Goal: Information Seeking & Learning: Learn about a topic

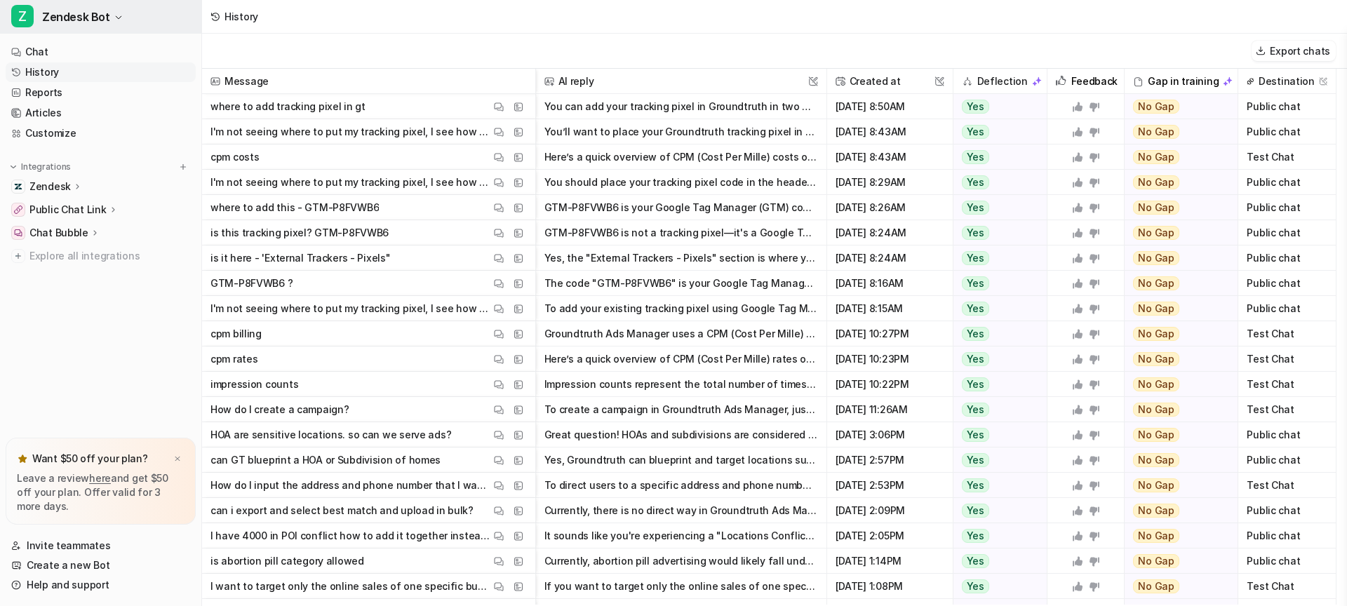
click at [111, 19] on button "Z Zendesk Bot" at bounding box center [100, 17] width 201 height 34
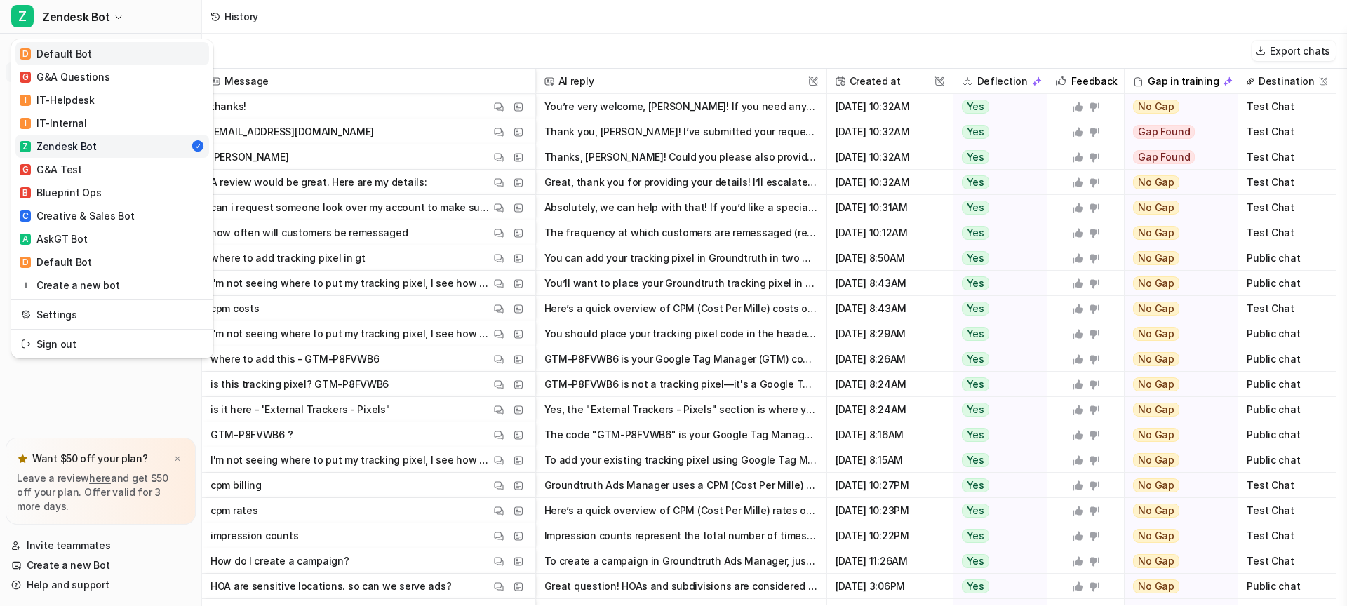
click at [72, 53] on div "D Default Bot" at bounding box center [56, 53] width 72 height 15
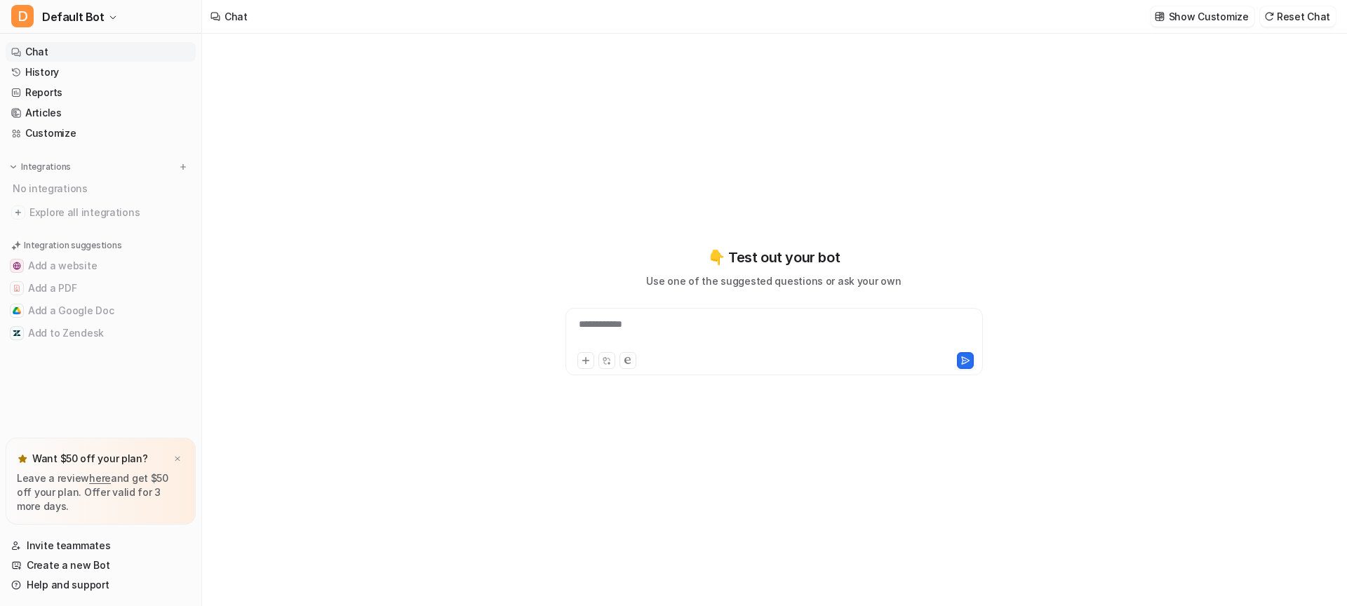
type textarea "**********"
click at [83, 13] on span "Default Bot" at bounding box center [73, 17] width 62 height 20
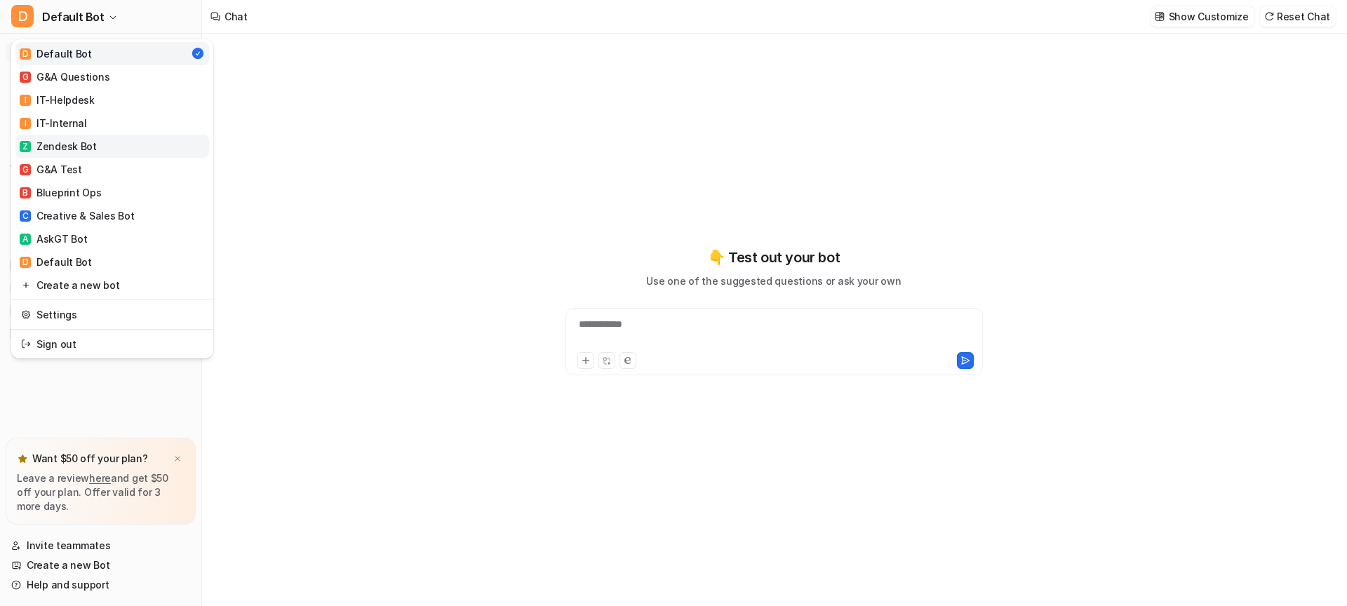
click at [83, 147] on div "Z Zendesk Bot" at bounding box center [58, 146] width 77 height 15
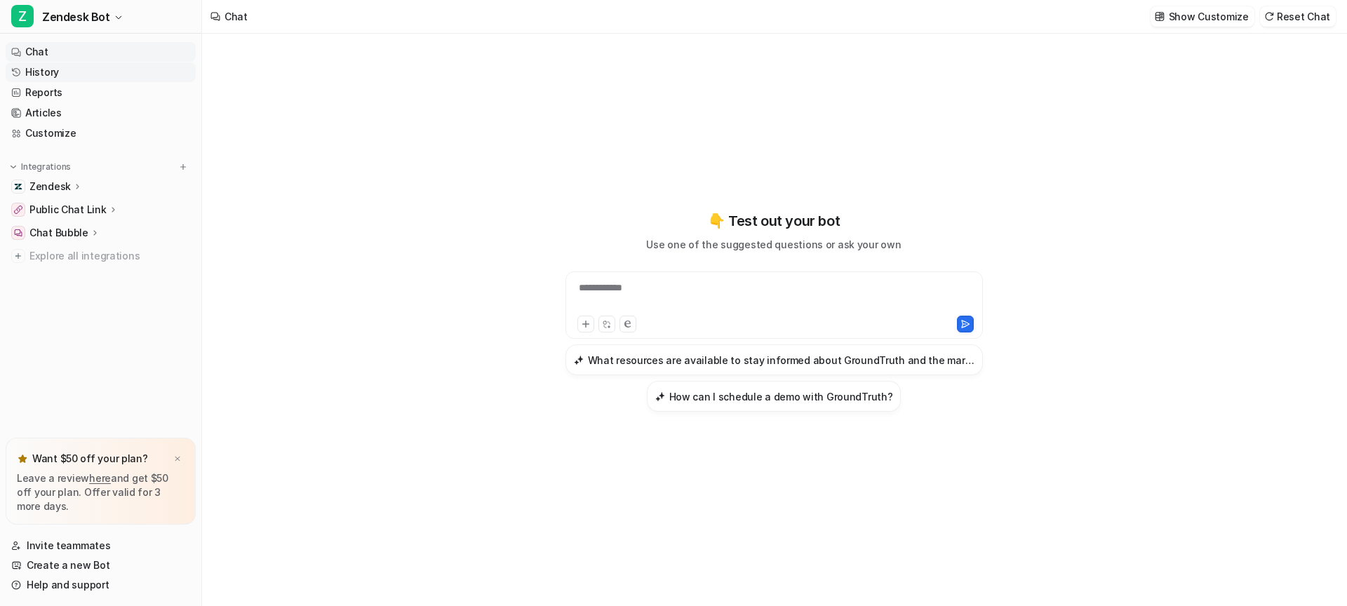
click at [39, 72] on link "History" at bounding box center [101, 72] width 190 height 20
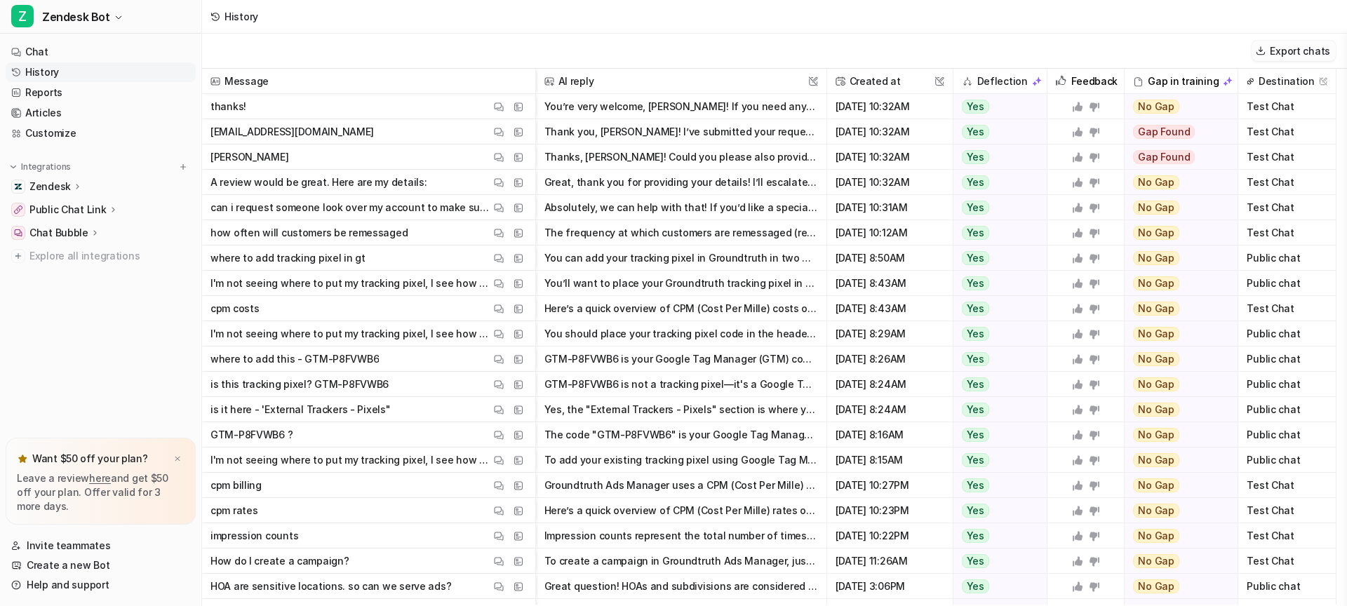
click at [1285, 49] on button "Export chats" at bounding box center [1294, 51] width 84 height 20
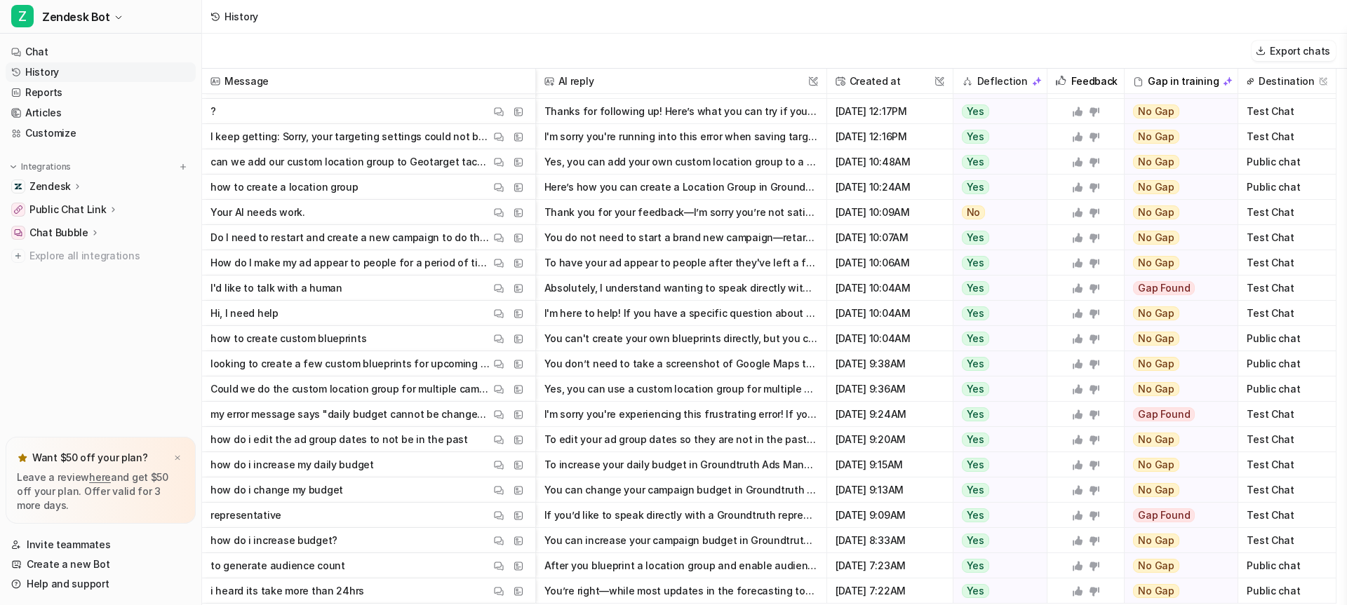
click at [1332, 395] on div "Public chat" at bounding box center [1287, 389] width 98 height 25
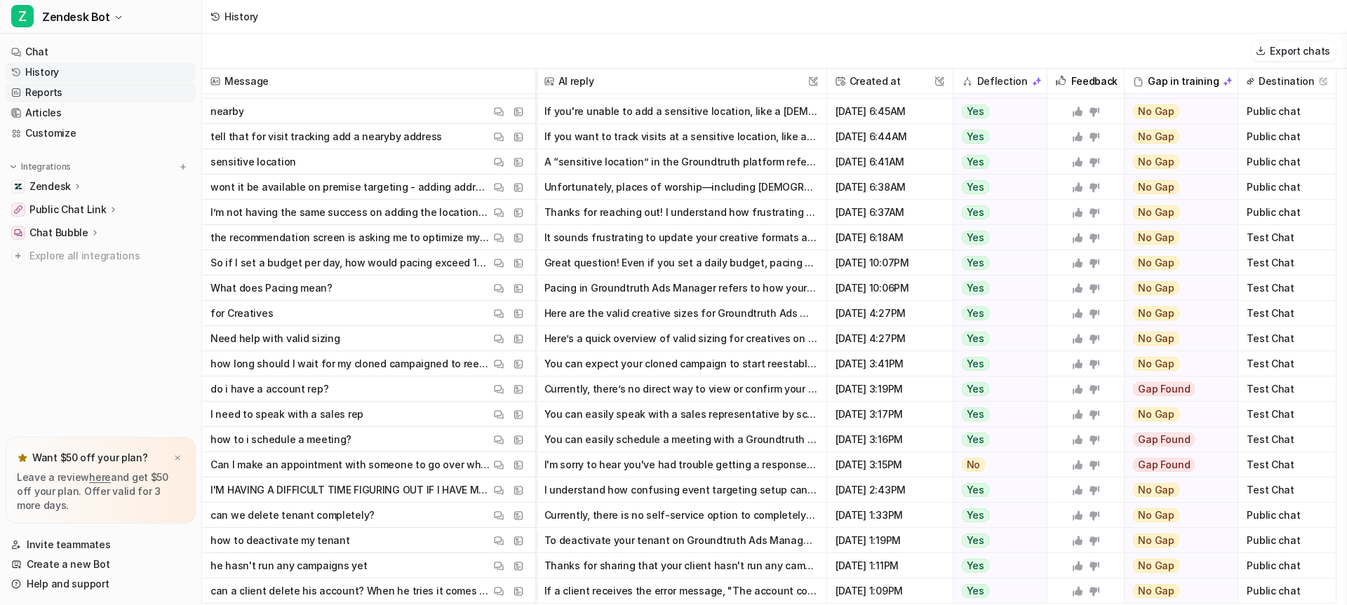
click at [47, 91] on link "Reports" at bounding box center [101, 93] width 190 height 20
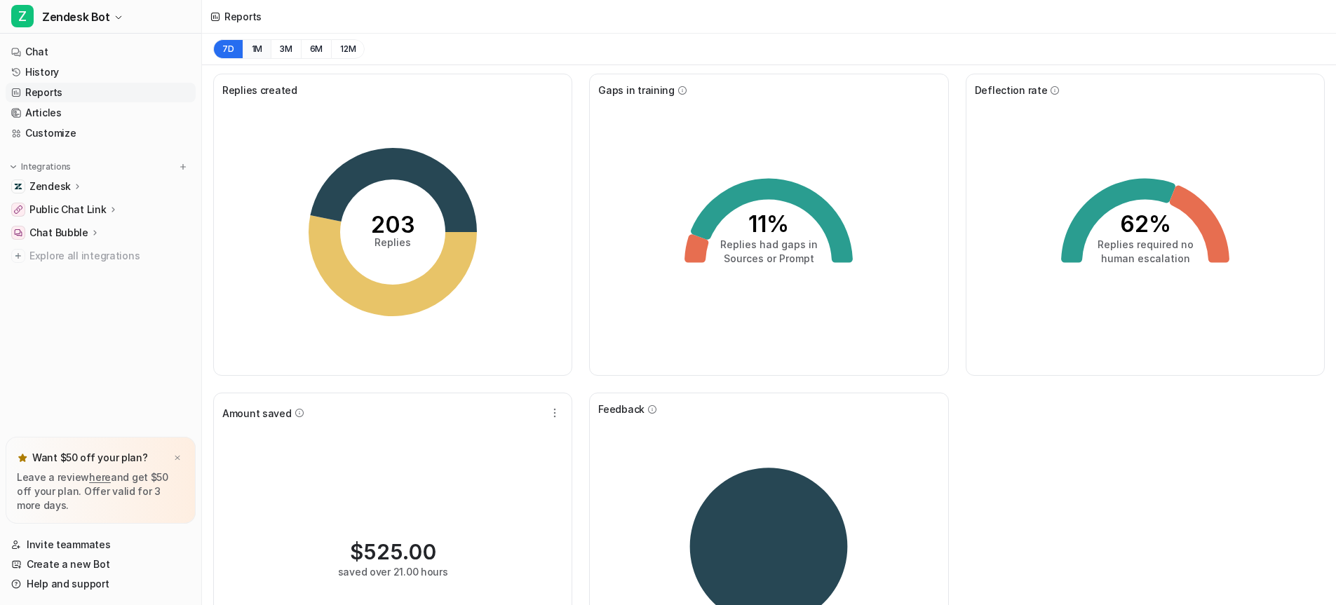
click at [255, 51] on button "1M" at bounding box center [257, 49] width 29 height 20
click at [285, 49] on button "3M" at bounding box center [286, 49] width 30 height 20
click at [264, 51] on button "1M" at bounding box center [257, 49] width 29 height 20
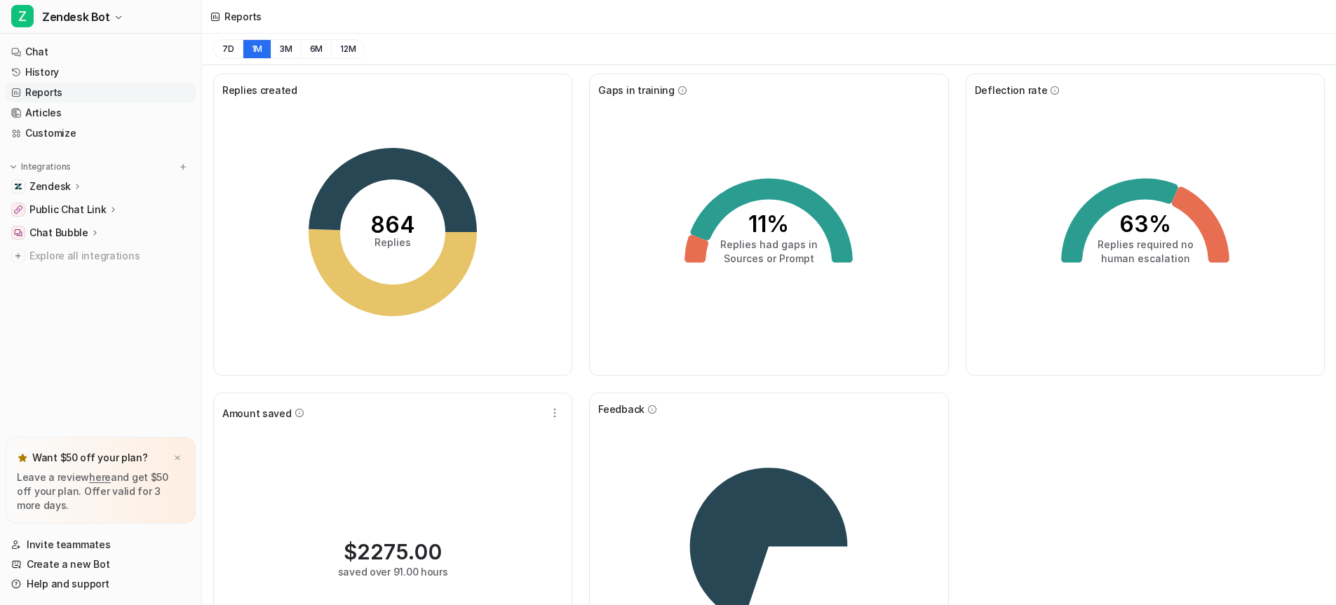
scroll to position [106, 0]
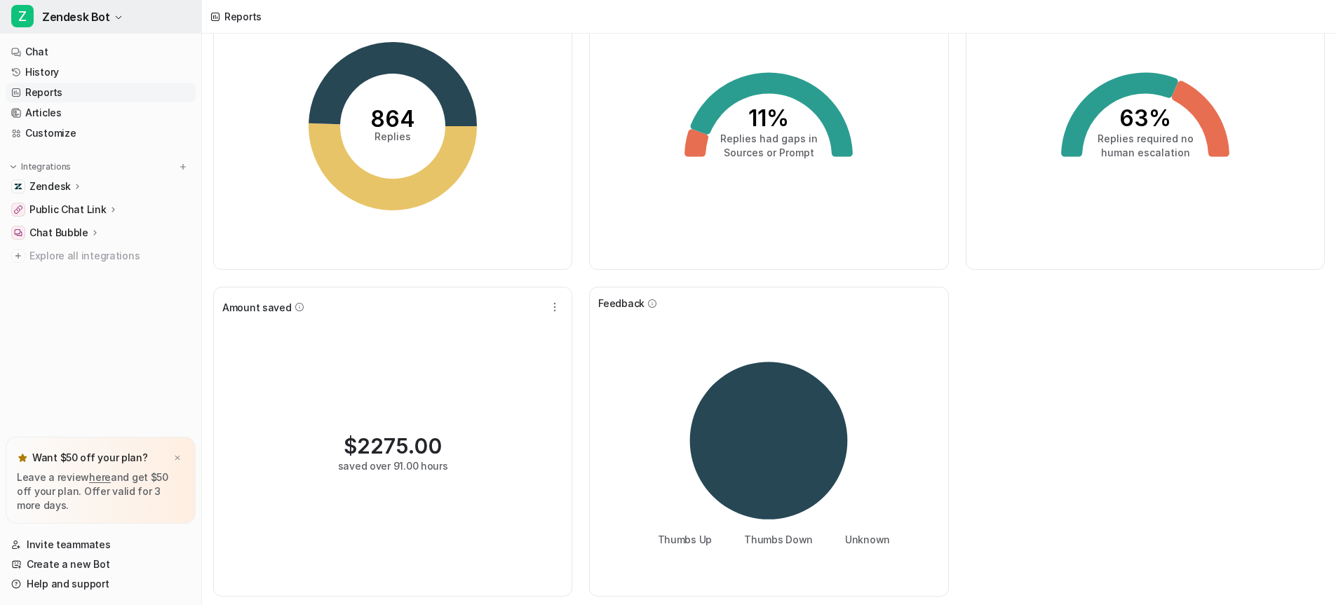
click at [104, 13] on span "Zendesk Bot" at bounding box center [76, 17] width 68 height 20
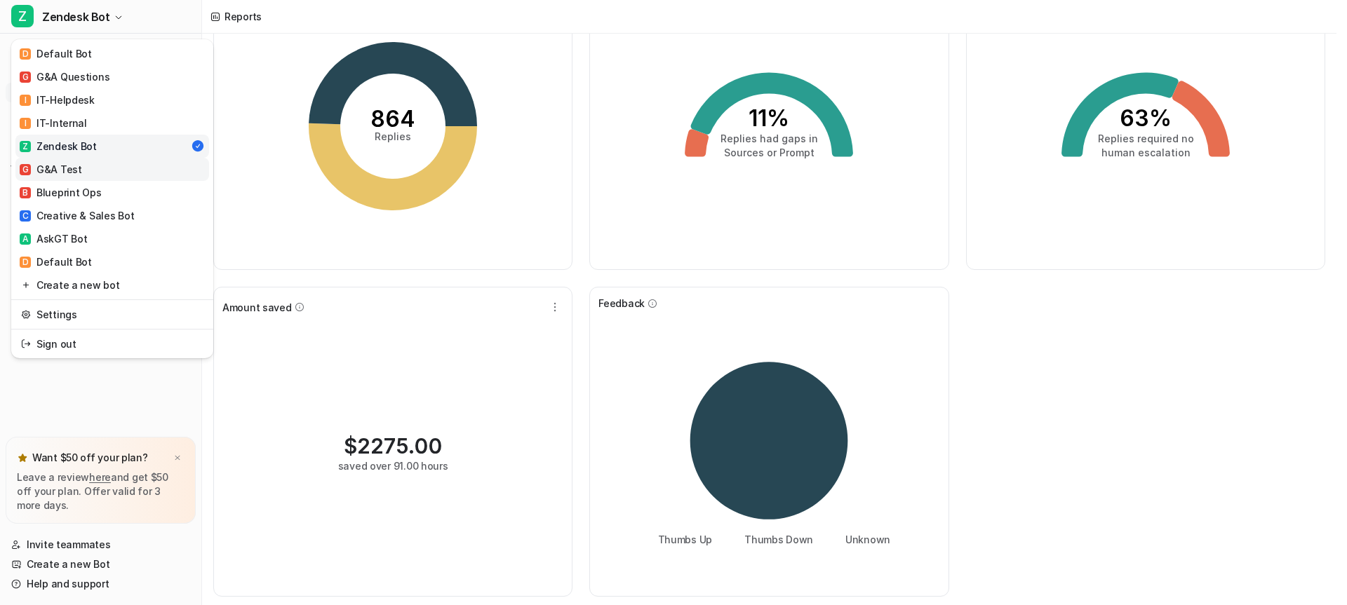
click at [143, 166] on link "G G&A Test" at bounding box center [112, 169] width 194 height 23
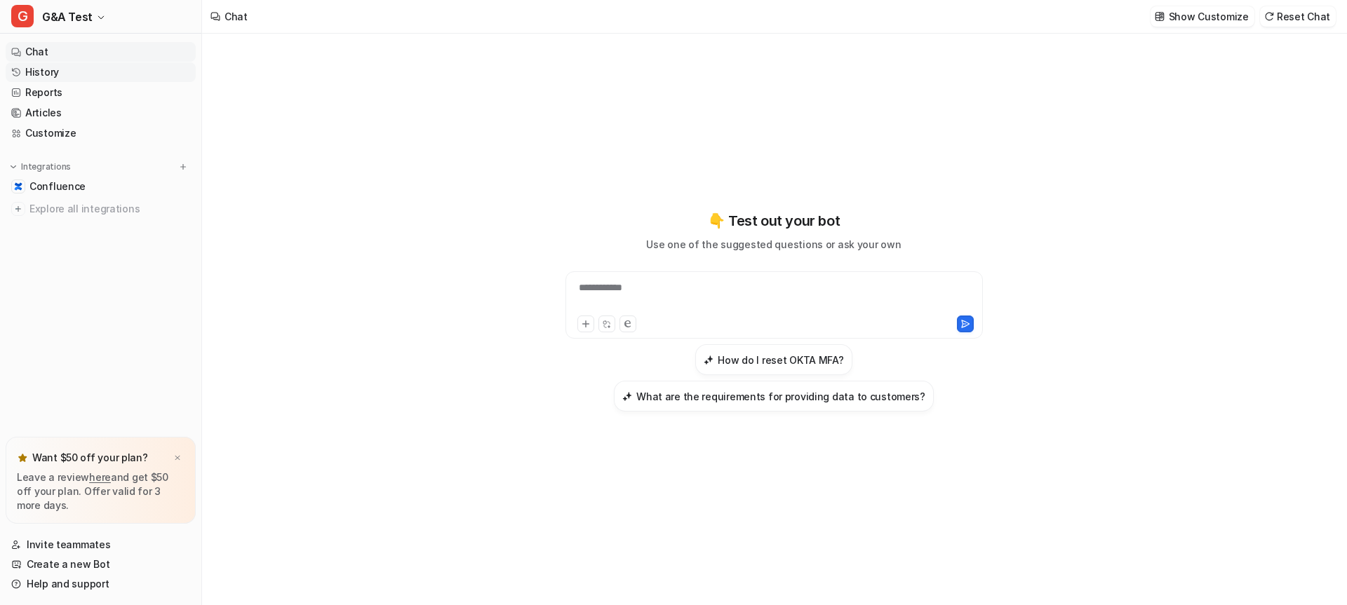
click at [43, 70] on link "History" at bounding box center [101, 72] width 190 height 20
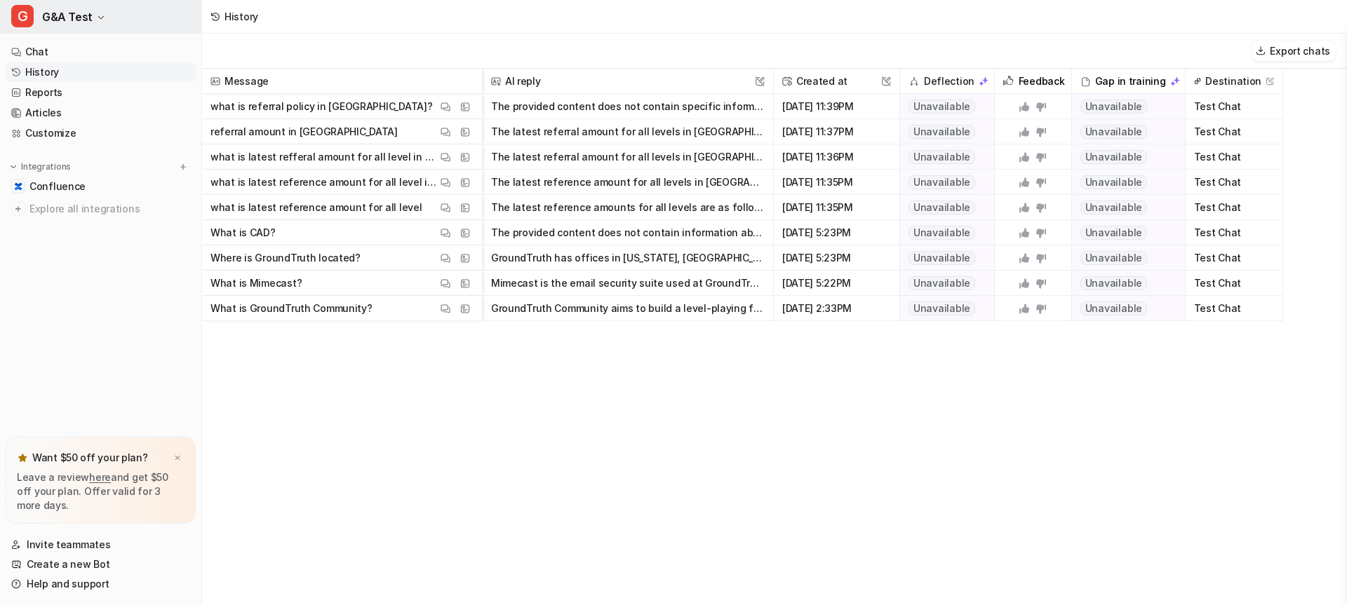
click at [83, 16] on span "G&A Test" at bounding box center [67, 17] width 51 height 20
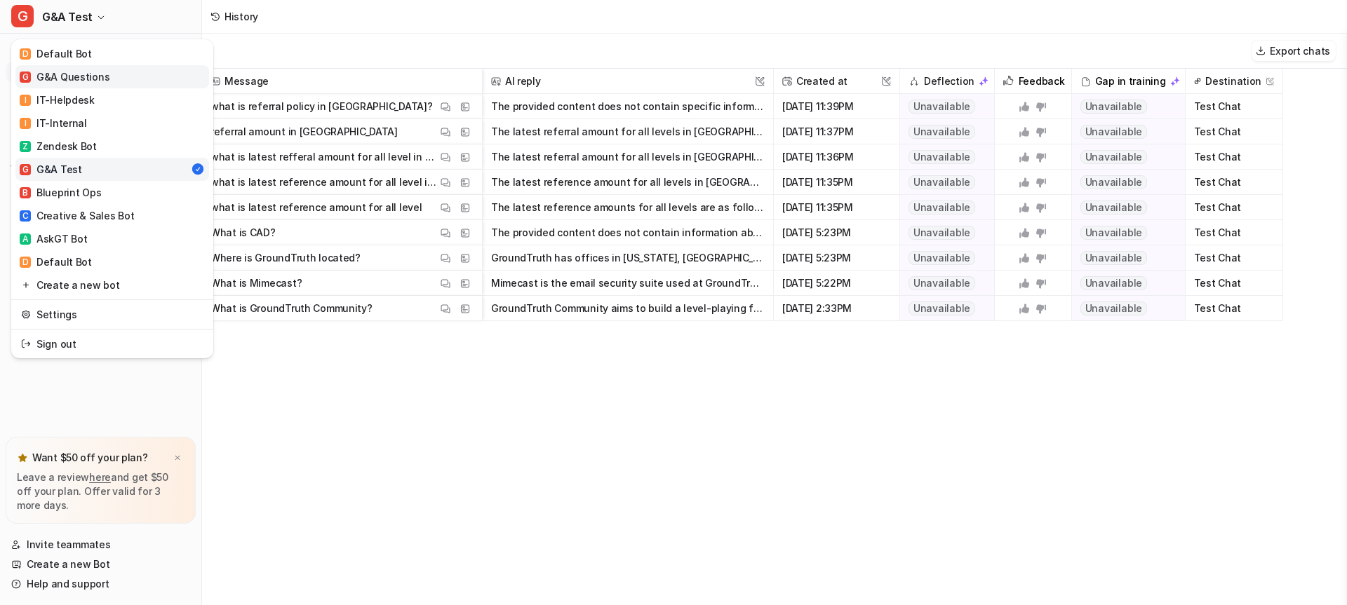
click at [87, 74] on div "G G&A Questions" at bounding box center [65, 76] width 90 height 15
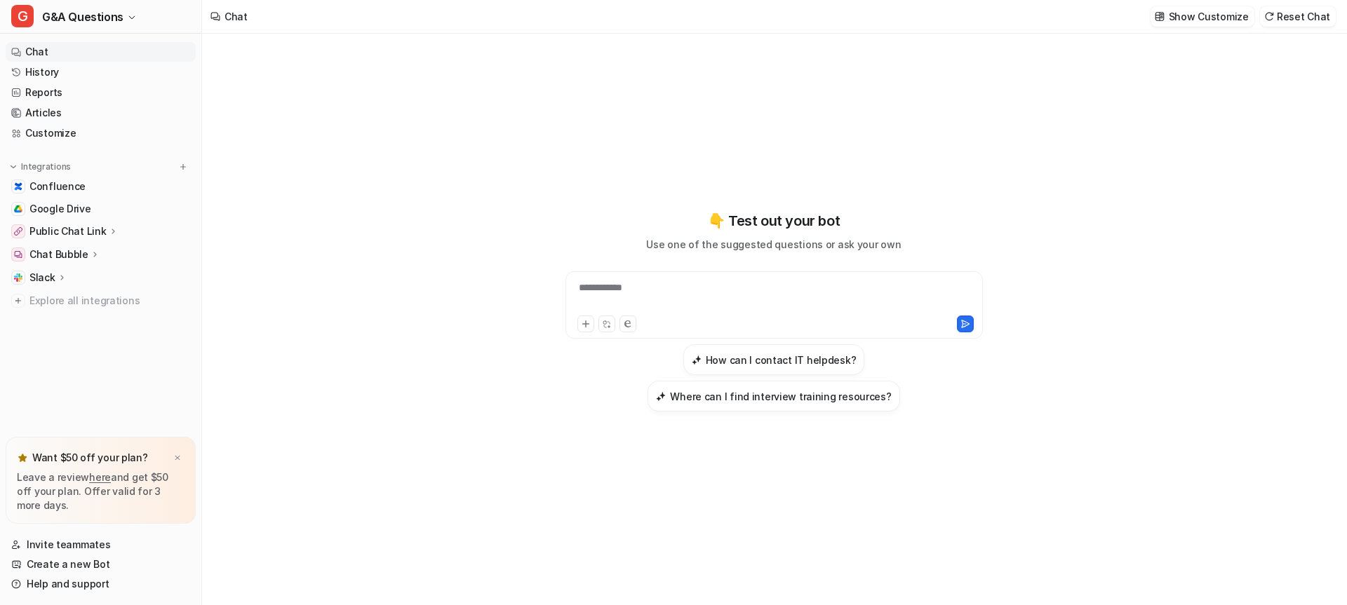
click at [295, 194] on div "**********" at bounding box center [774, 320] width 1144 height 572
click at [53, 72] on link "History" at bounding box center [101, 72] width 190 height 20
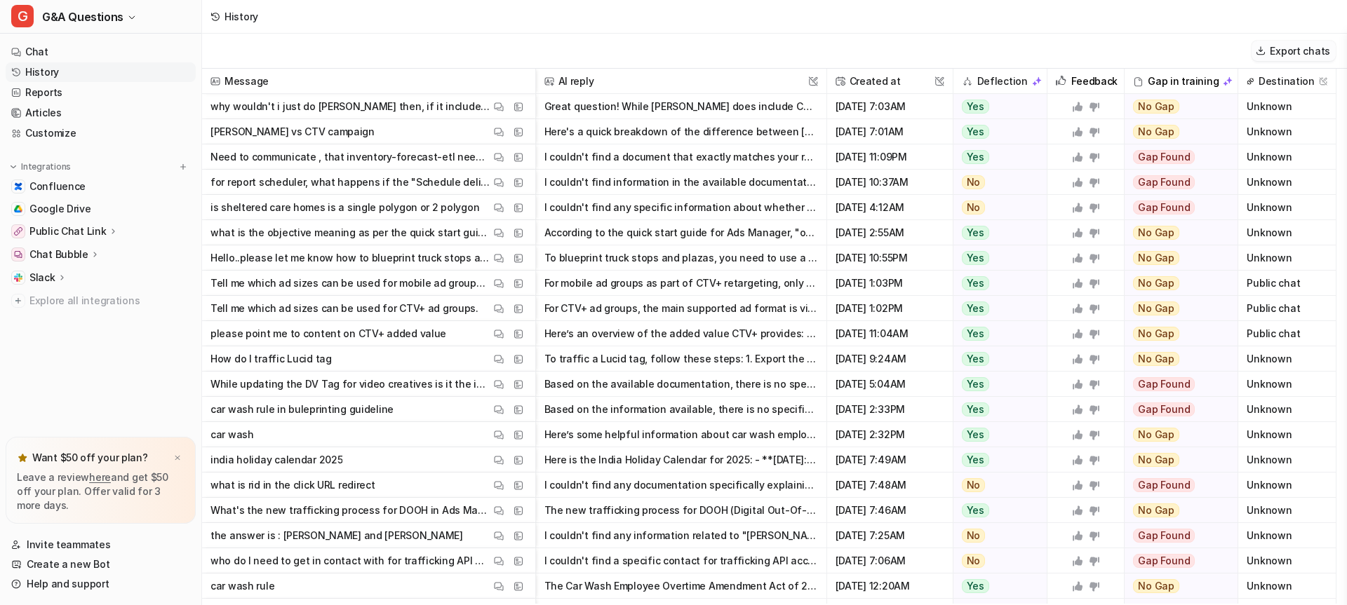
click at [1290, 53] on button "Export chats" at bounding box center [1294, 51] width 84 height 20
click at [72, 587] on link "Help and support" at bounding box center [101, 585] width 190 height 20
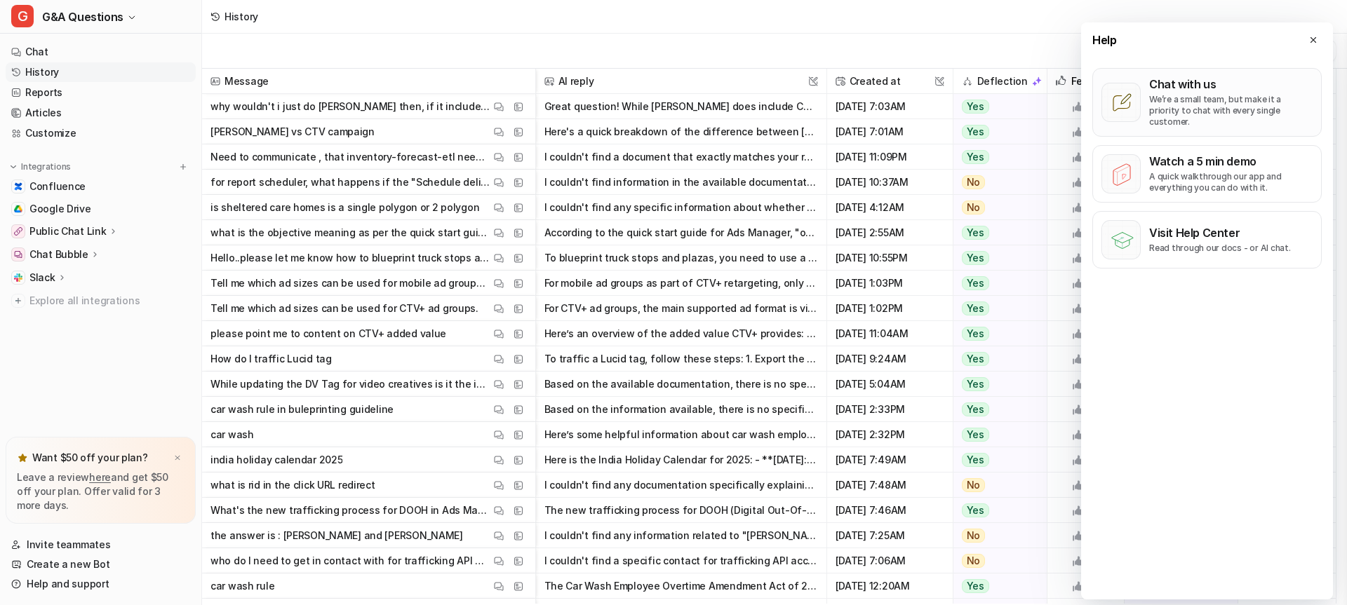
click at [1186, 95] on p "We’re a small team, but make it a priority to chat with every single customer." at bounding box center [1230, 111] width 163 height 34
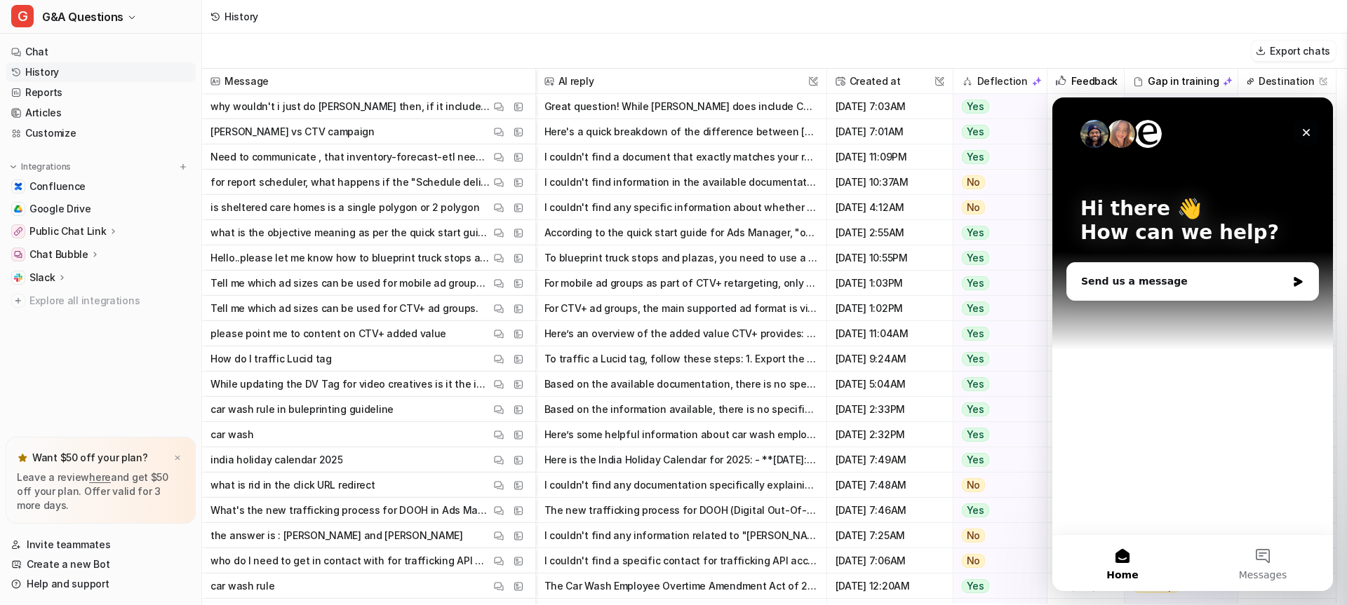
click at [1304, 135] on icon "Close" at bounding box center [1307, 133] width 8 height 8
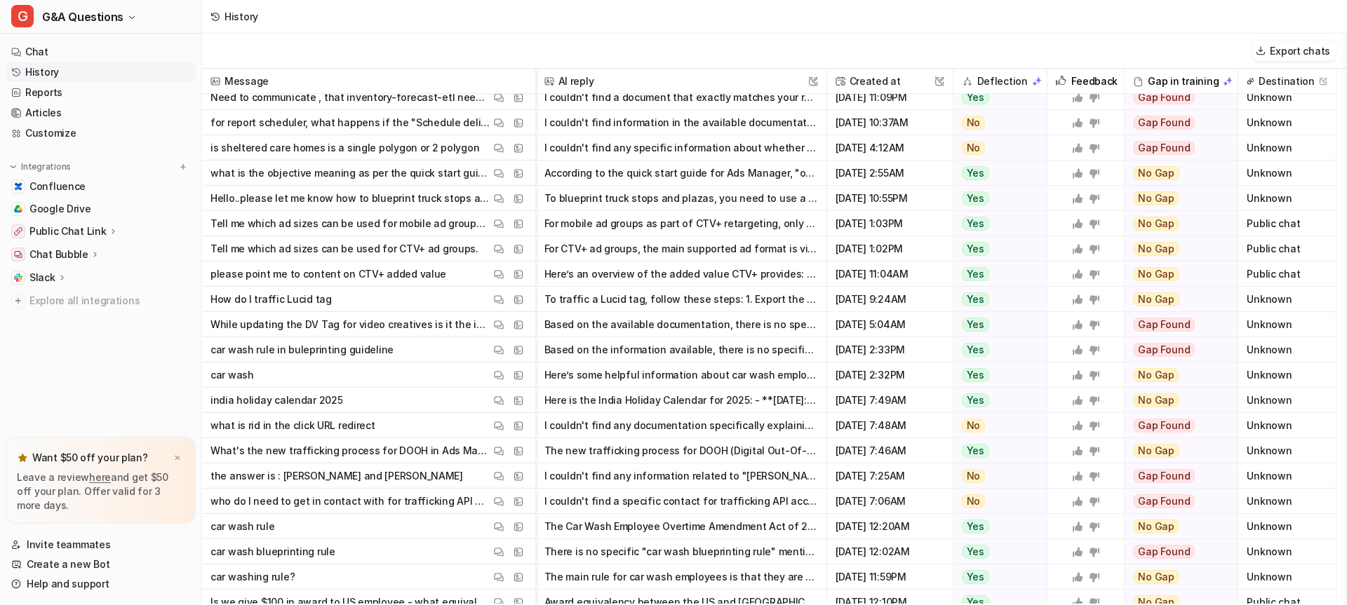
scroll to position [60, 0]
click at [279, 471] on p "the answer is : [PERSON_NAME] and [PERSON_NAME]" at bounding box center [336, 475] width 253 height 25
click at [502, 474] on img at bounding box center [499, 476] width 10 height 11
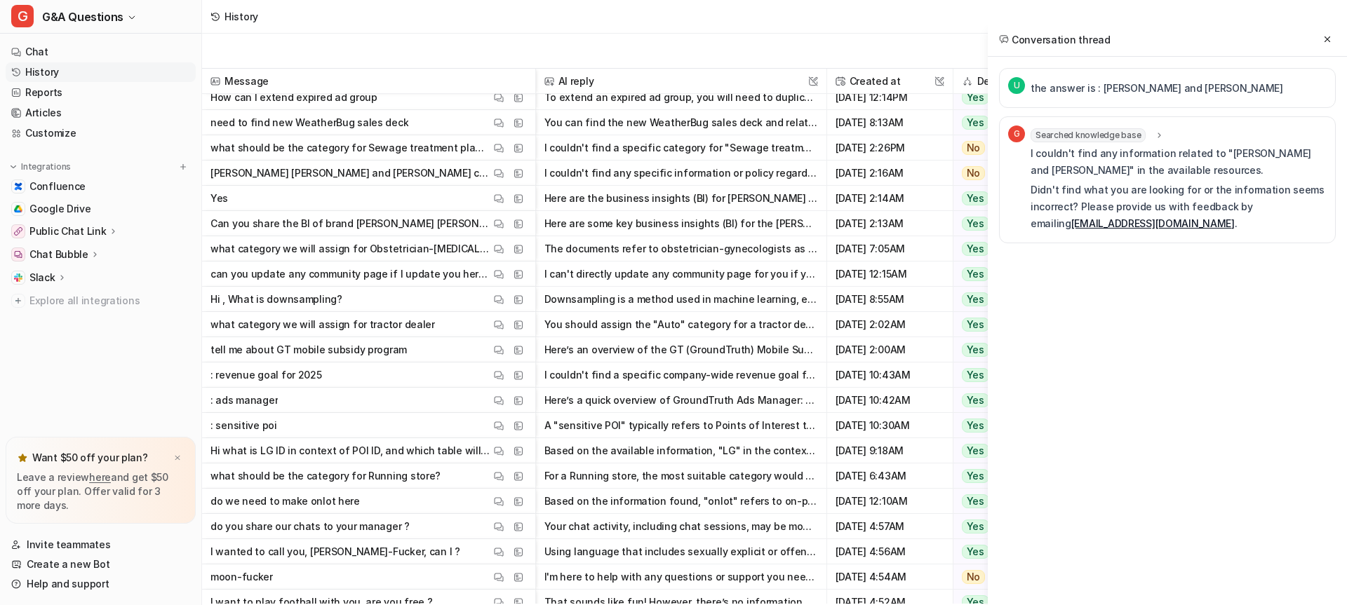
scroll to position [814, 0]
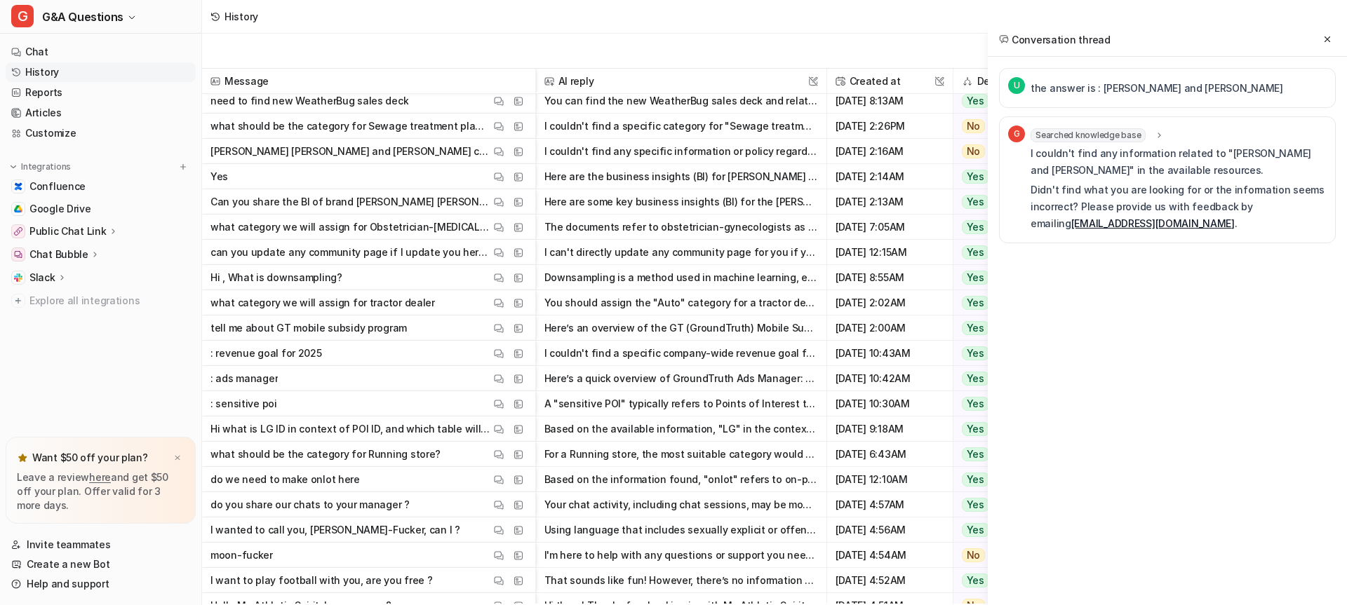
click at [340, 527] on p "I wanted to call you, [PERSON_NAME]-Fucker, can I ?" at bounding box center [335, 530] width 250 height 25
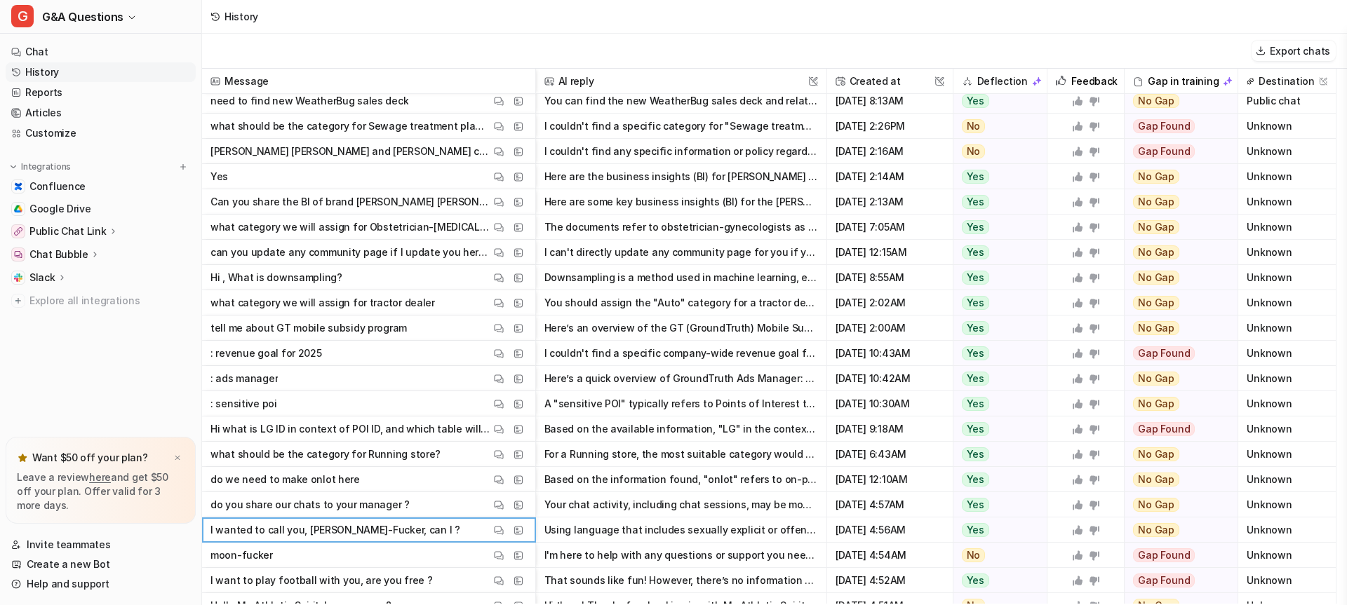
click at [340, 527] on p "I wanted to call you, [PERSON_NAME]-Fucker, can I ?" at bounding box center [335, 530] width 250 height 25
click at [497, 530] on img at bounding box center [499, 530] width 10 height 11
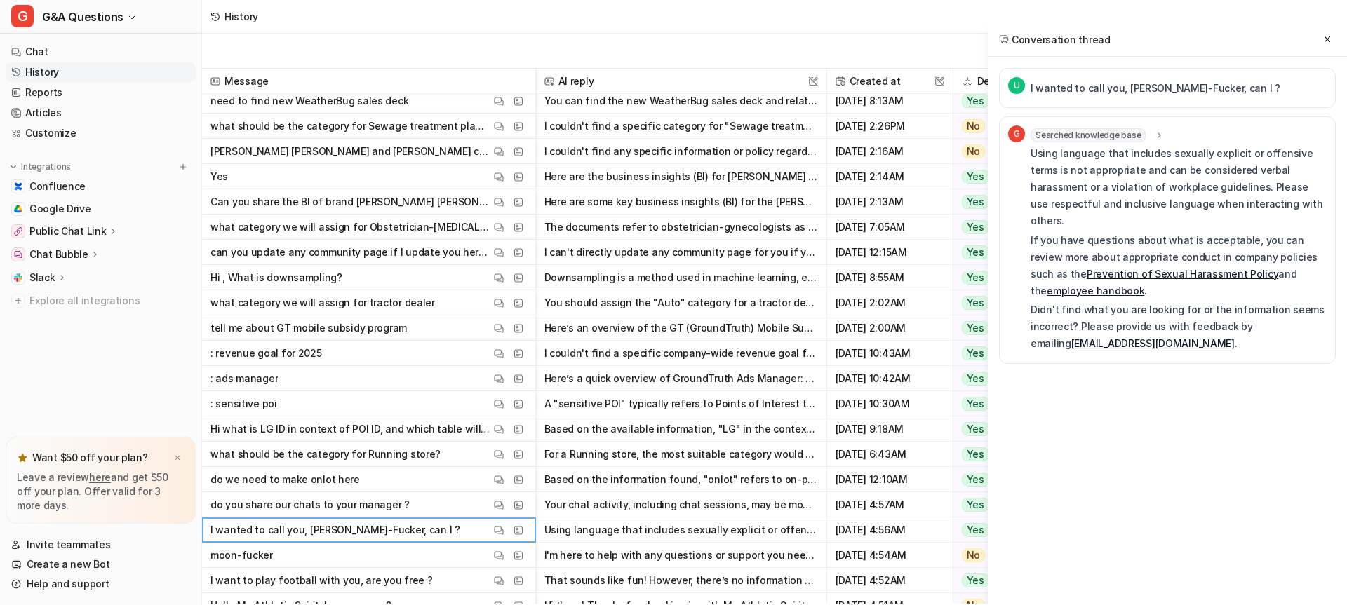
click at [1049, 45] on h2 "Conversation thread" at bounding box center [1055, 39] width 112 height 15
click at [1323, 39] on icon at bounding box center [1327, 39] width 10 height 10
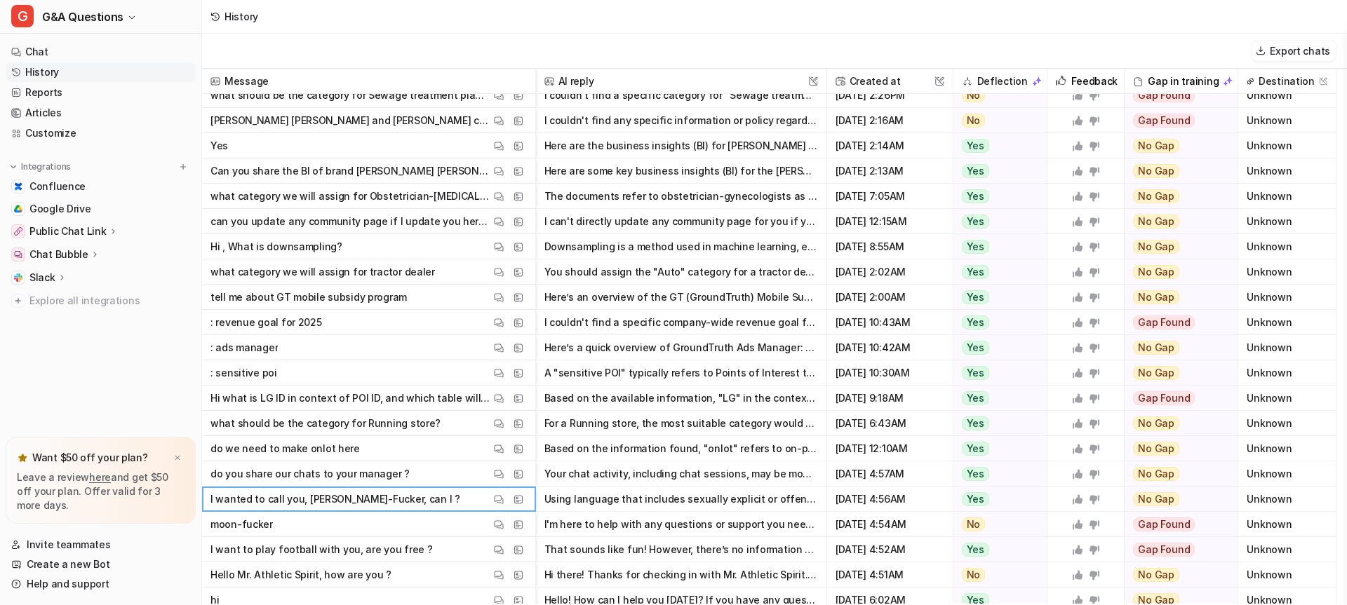
scroll to position [865, 0]
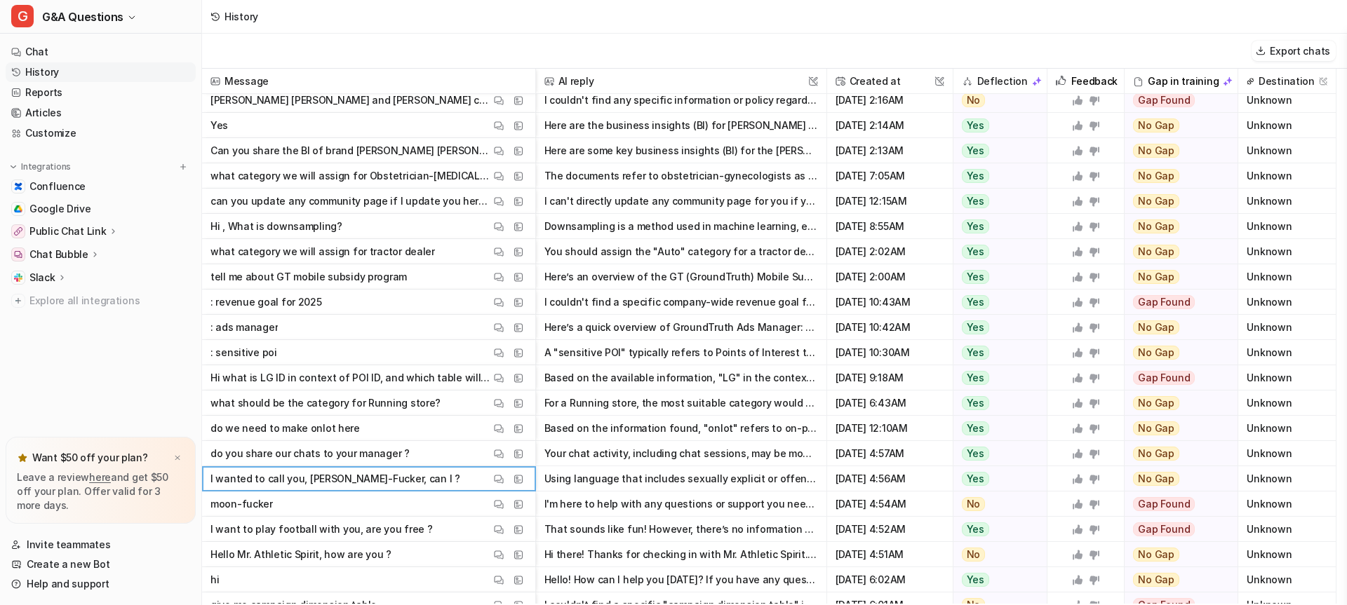
click at [382, 503] on span "moon-fucker View Thread View Sources" at bounding box center [369, 504] width 322 height 25
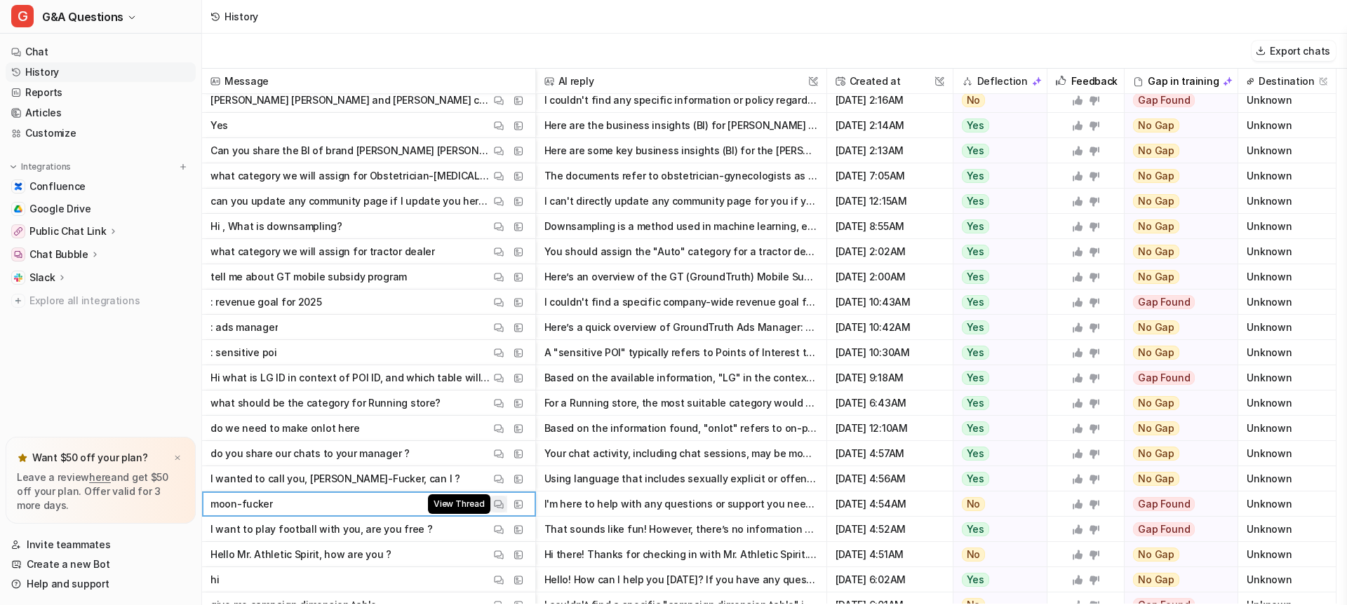
click at [504, 502] on button "View Thread" at bounding box center [498, 504] width 17 height 17
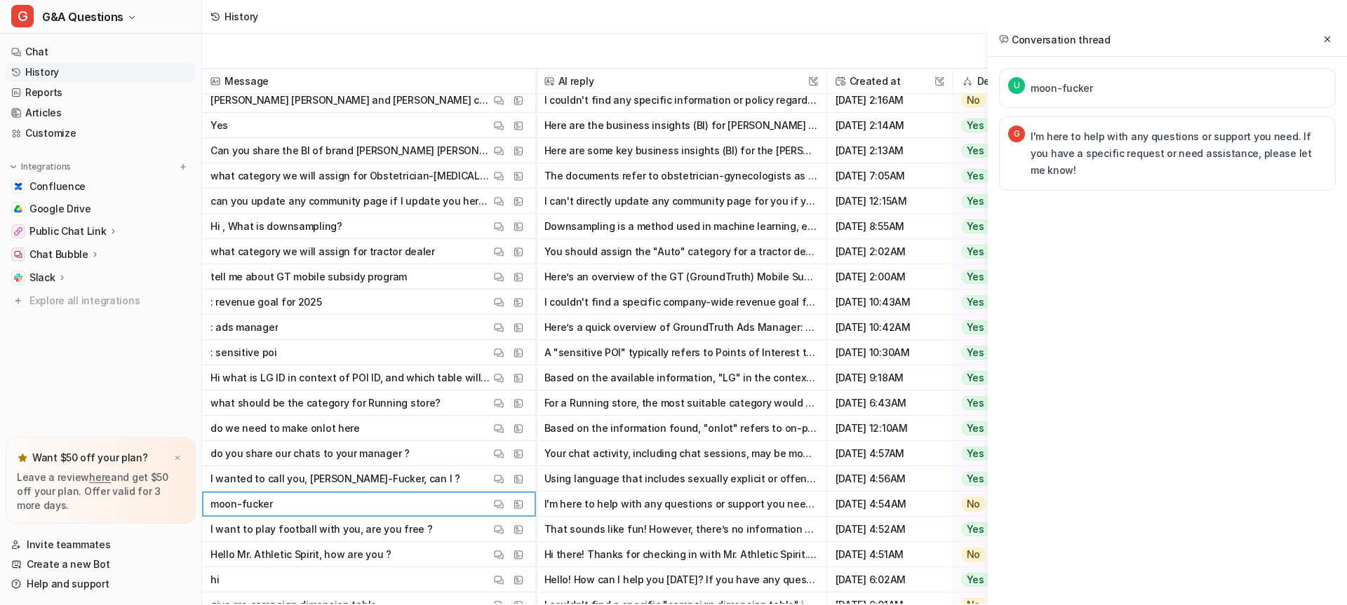
click at [1318, 39] on div "Conversation thread" at bounding box center [1167, 39] width 359 height 34
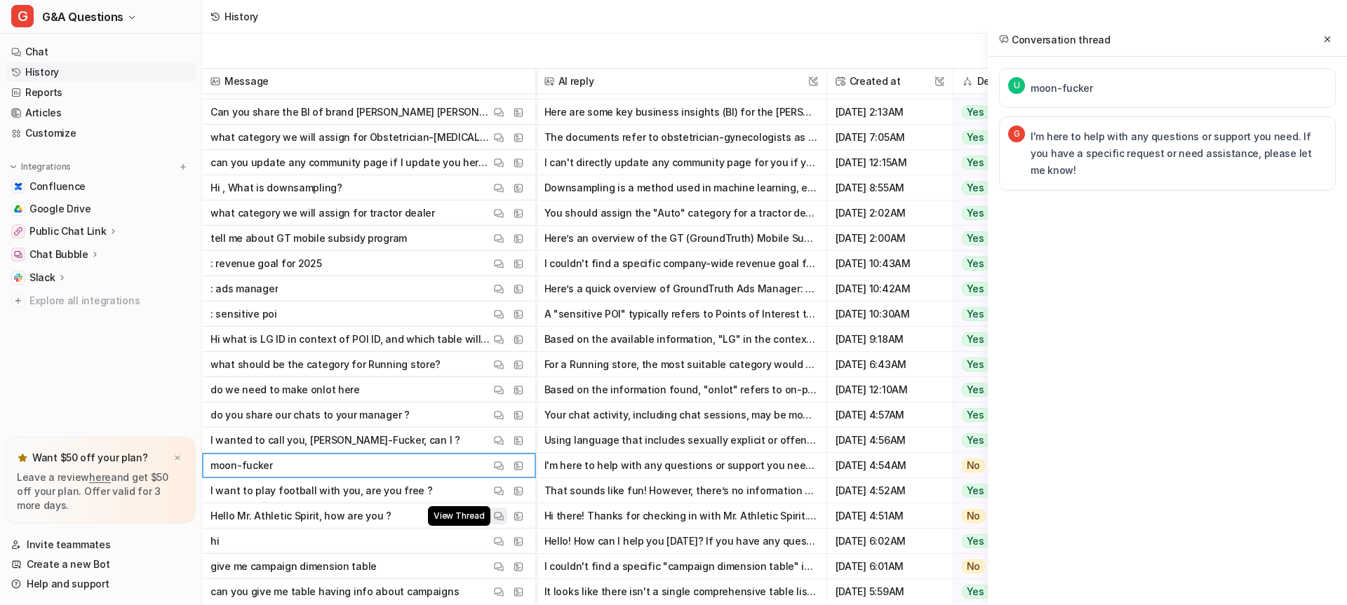
scroll to position [934, 0]
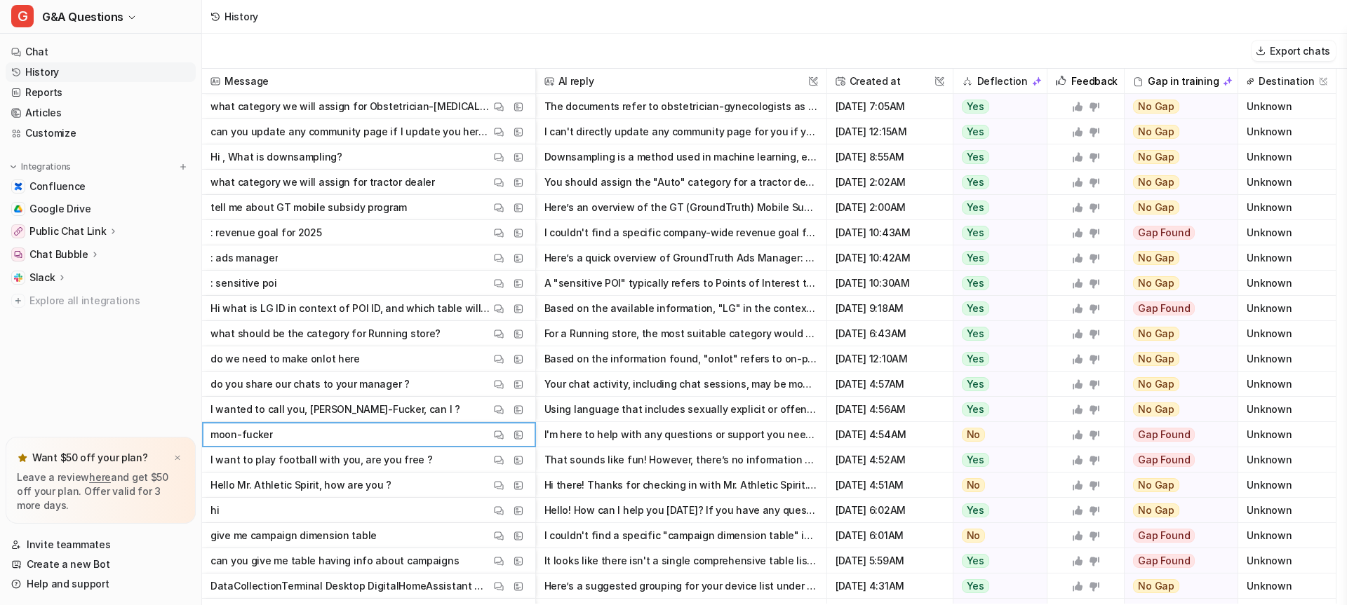
click at [449, 457] on span "I want to play football with you, are you free ? View Thread View Sources" at bounding box center [369, 460] width 322 height 25
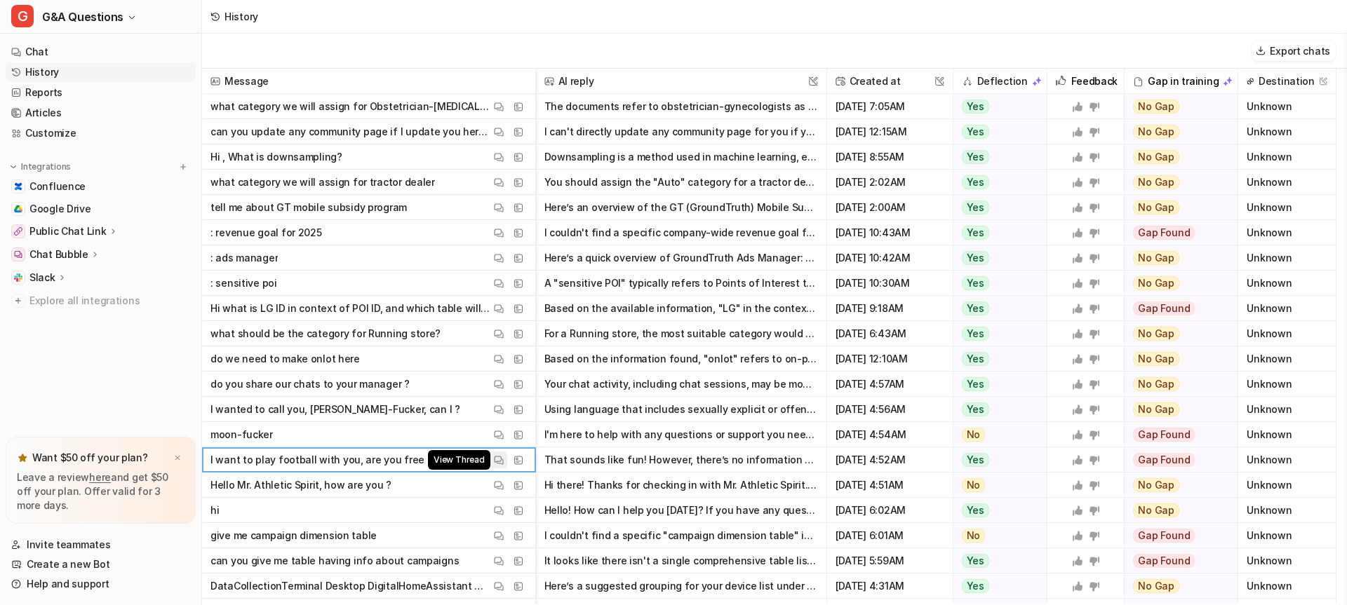
click at [498, 460] on img at bounding box center [499, 460] width 10 height 11
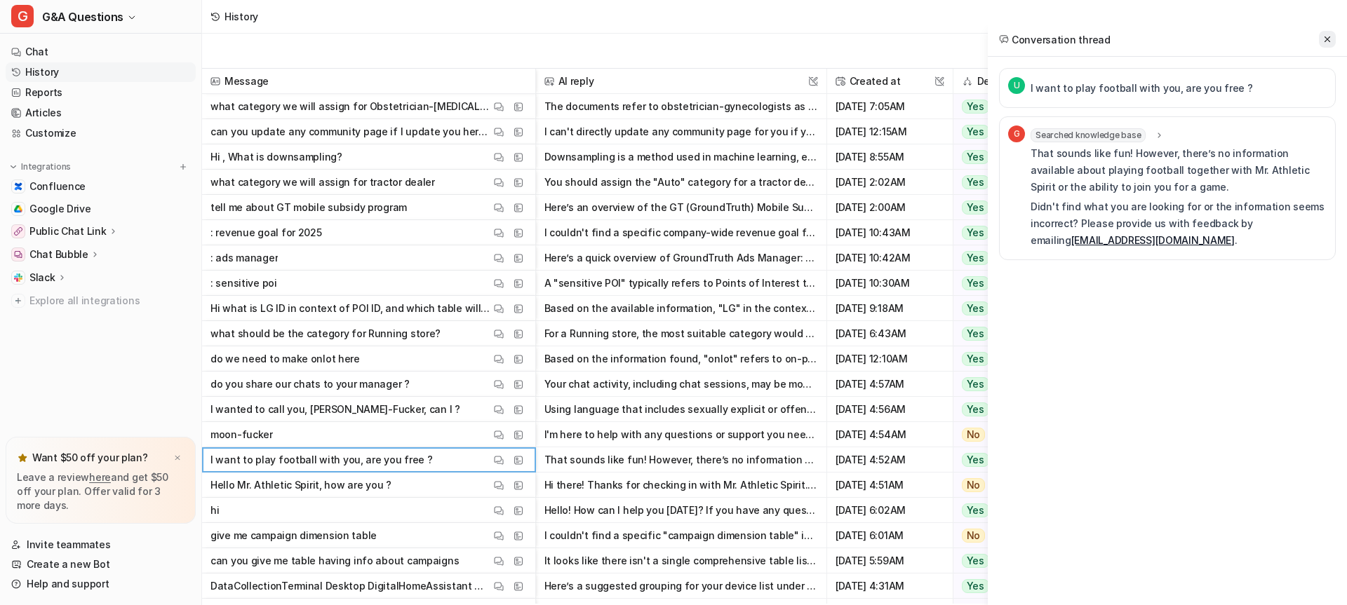
click at [1328, 36] on icon at bounding box center [1327, 39] width 10 height 10
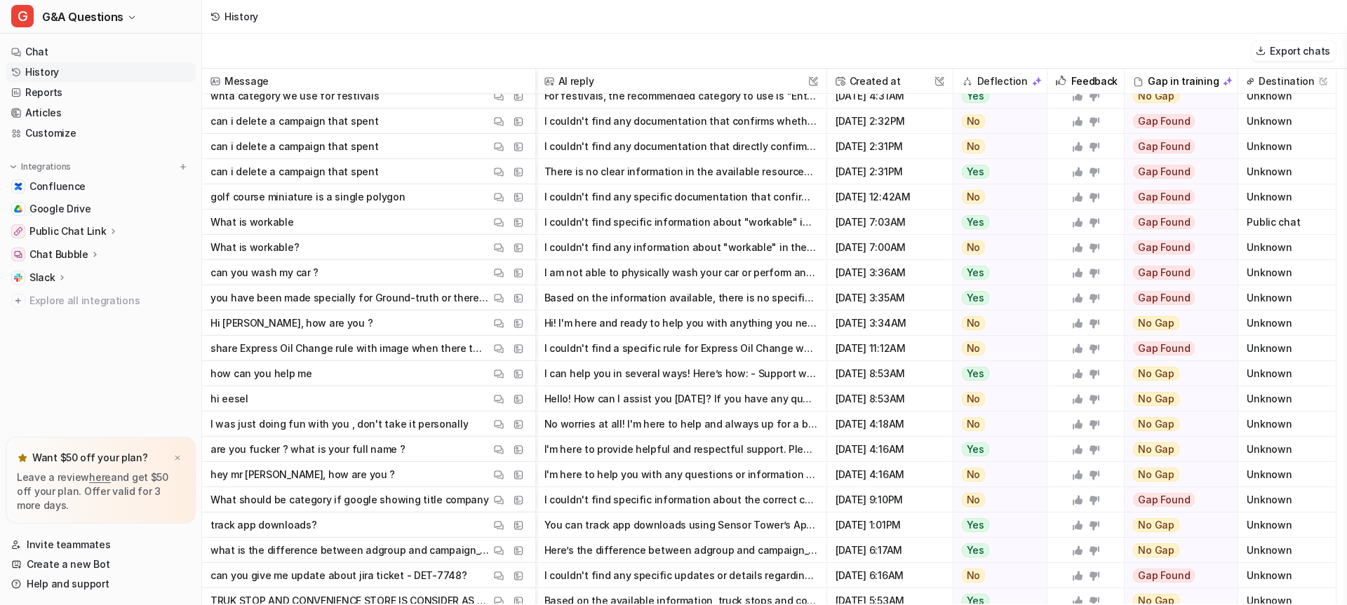
scroll to position [1854, 0]
click at [309, 476] on p "hey mr [PERSON_NAME], how are you ?" at bounding box center [302, 474] width 185 height 25
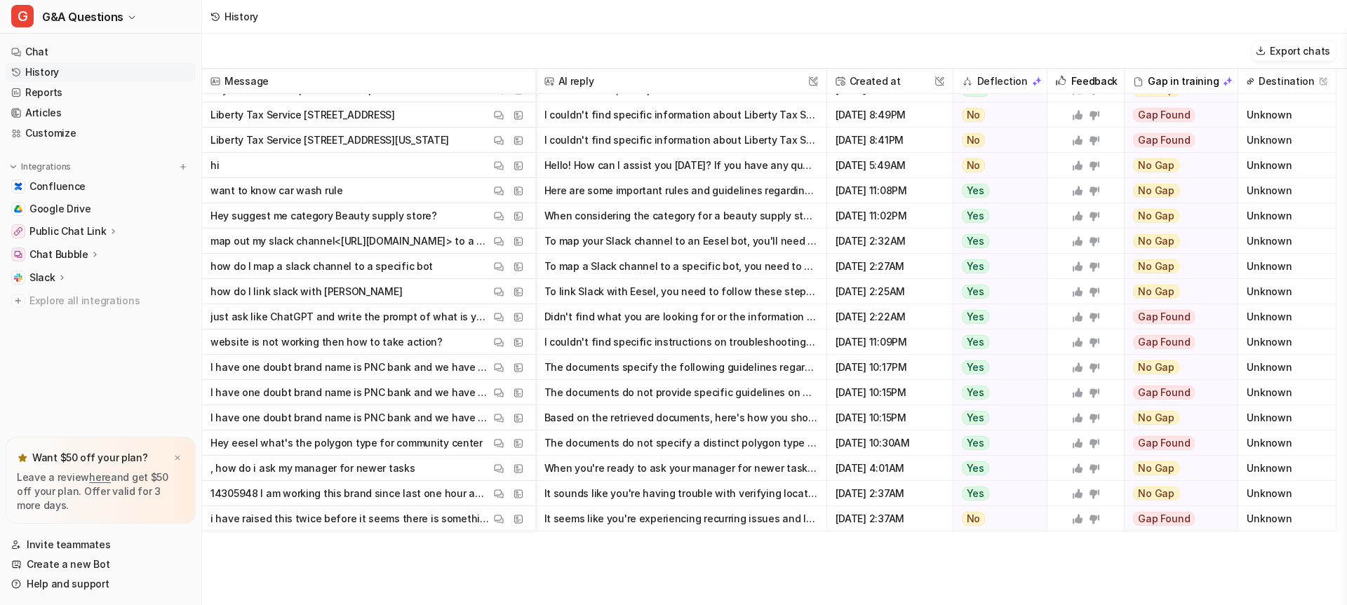
scroll to position [3485, 0]
